Goal: Task Accomplishment & Management: Manage account settings

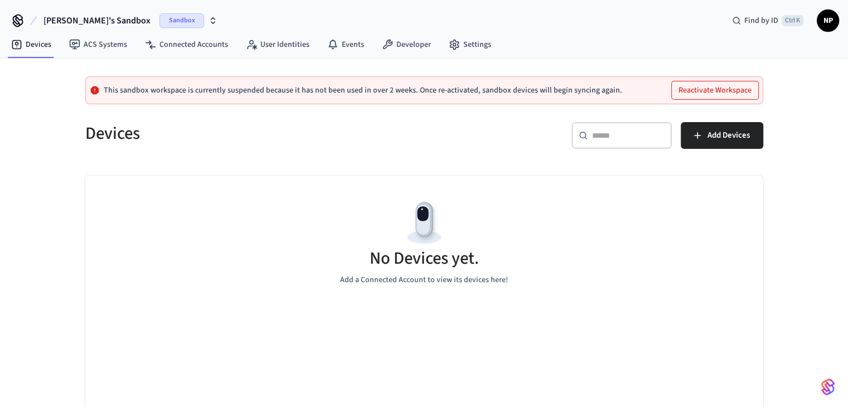
click at [159, 21] on span "Sandbox" at bounding box center [181, 20] width 45 height 14
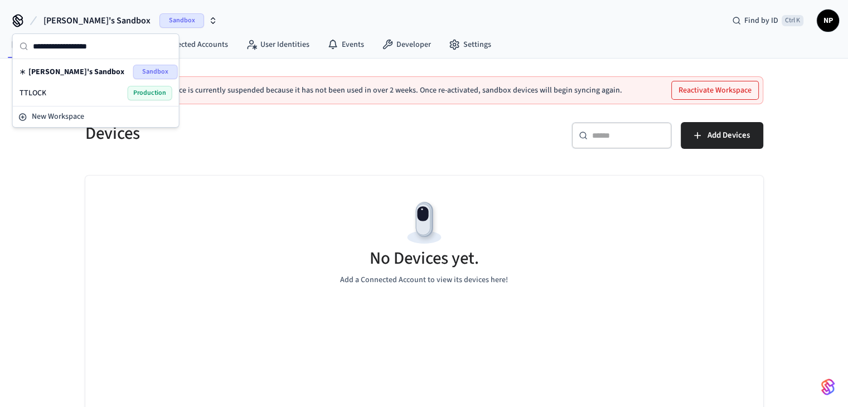
click at [87, 92] on div "TTLOCK Production" at bounding box center [96, 93] width 153 height 14
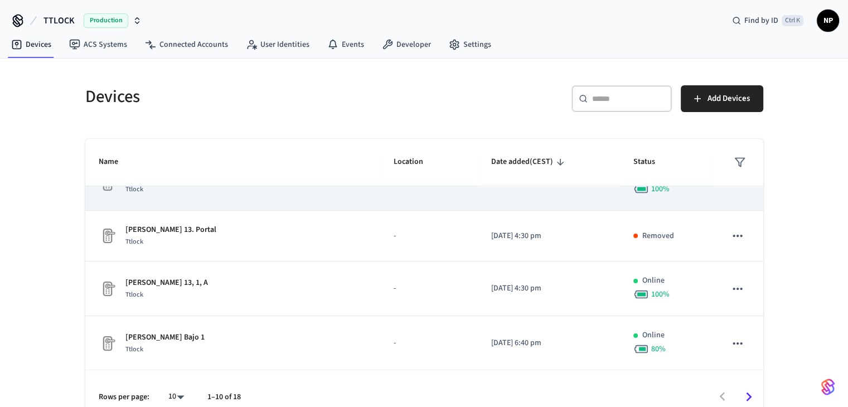
scroll to position [16, 0]
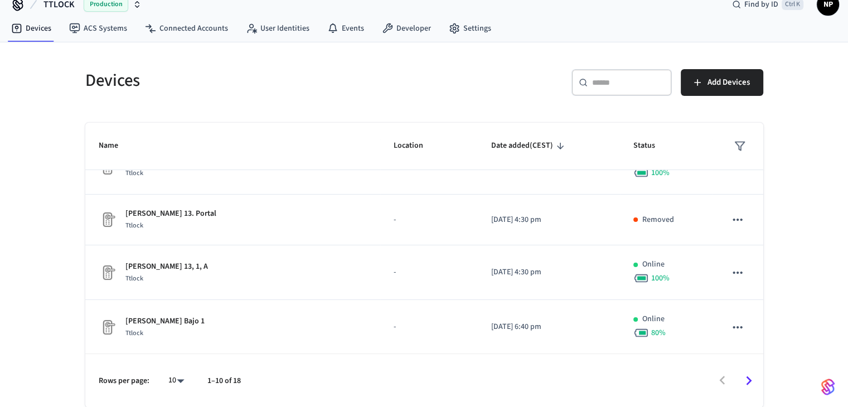
click at [746, 380] on icon "Go to next page" at bounding box center [748, 380] width 17 height 17
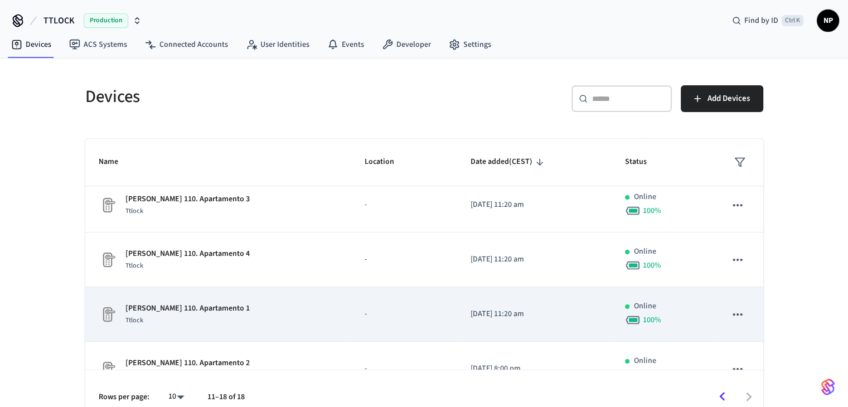
scroll to position [249, 0]
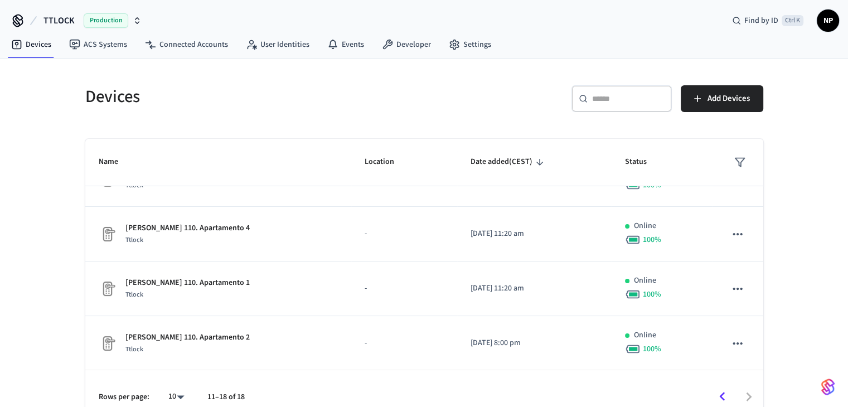
click at [748, 398] on div at bounding box center [509, 397] width 506 height 26
click at [723, 396] on icon "Go to previous page" at bounding box center [722, 396] width 17 height 17
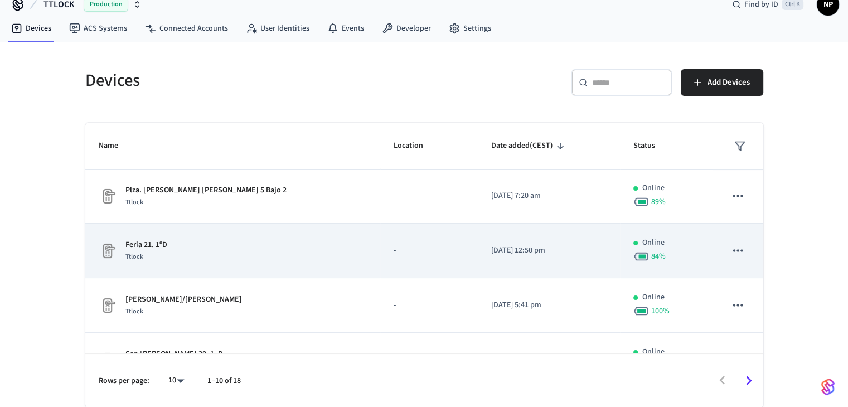
scroll to position [112, 0]
click at [730, 249] on icon "sticky table" at bounding box center [737, 249] width 14 height 14
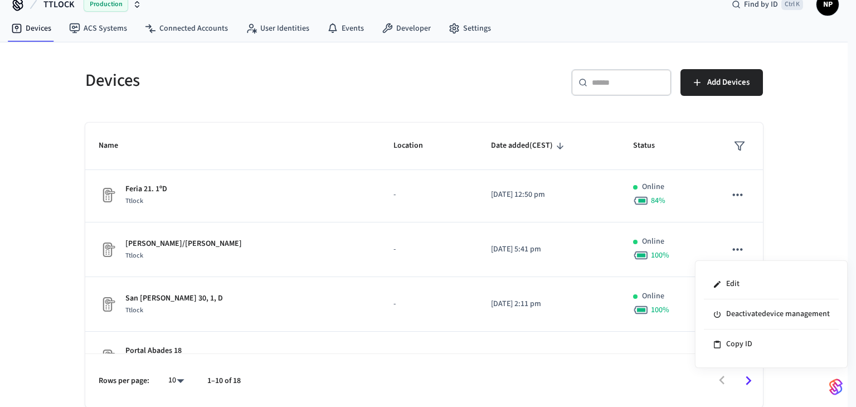
click at [825, 201] on div at bounding box center [428, 203] width 856 height 407
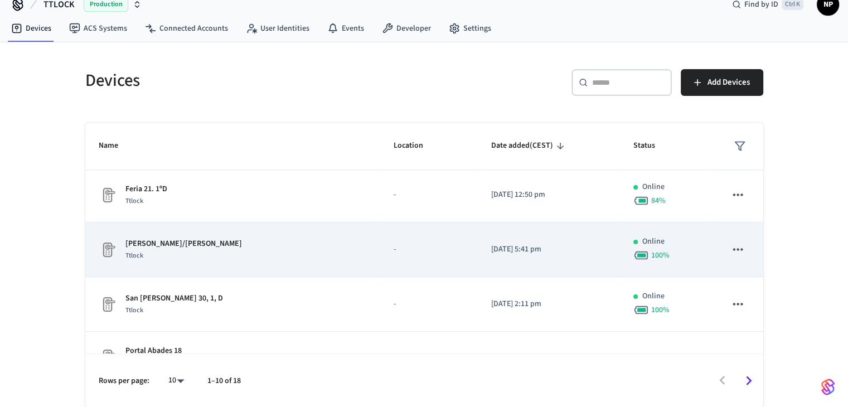
scroll to position [0, 0]
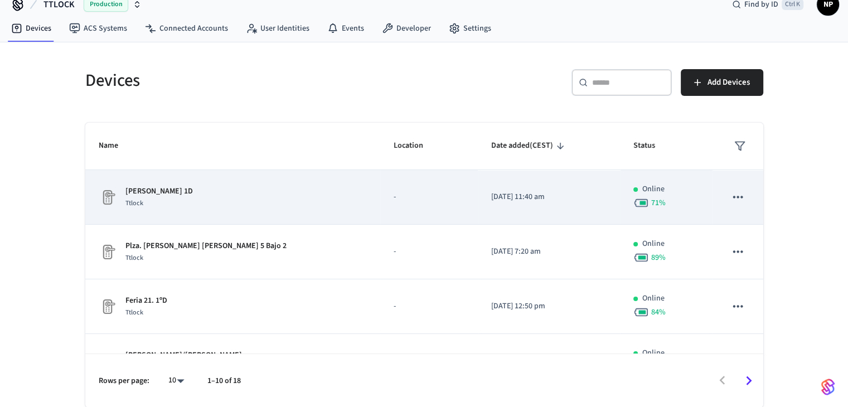
click at [730, 199] on icon "sticky table" at bounding box center [737, 197] width 14 height 14
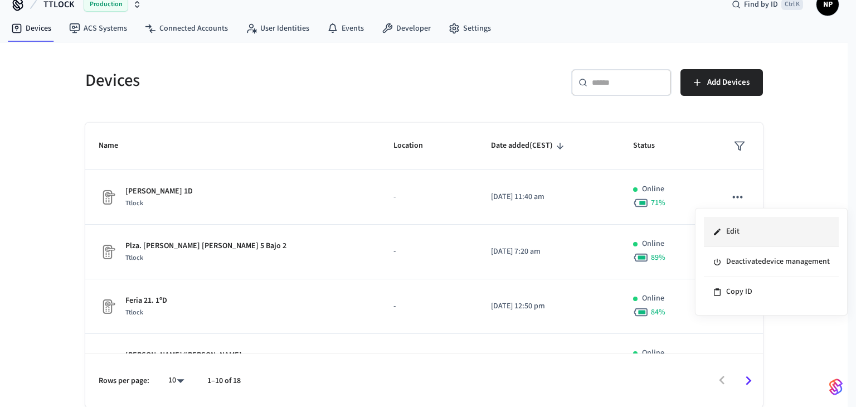
click at [722, 220] on li "Edit" at bounding box center [771, 232] width 135 height 30
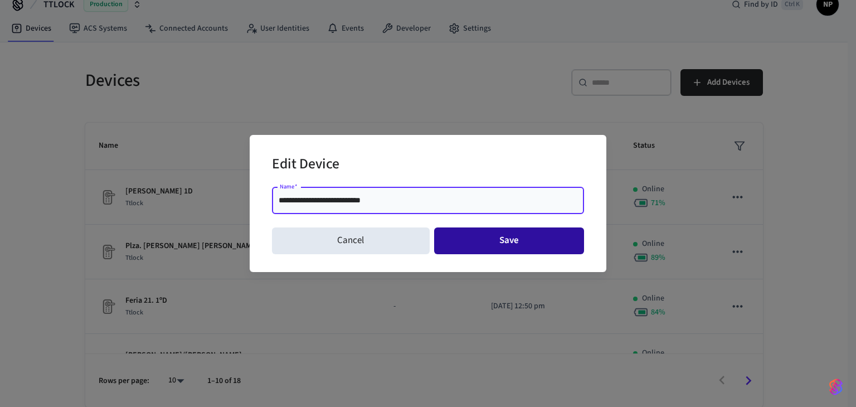
type input "**********"
click at [483, 238] on button "Save" at bounding box center [509, 240] width 151 height 27
